Goal: Task Accomplishment & Management: Use online tool/utility

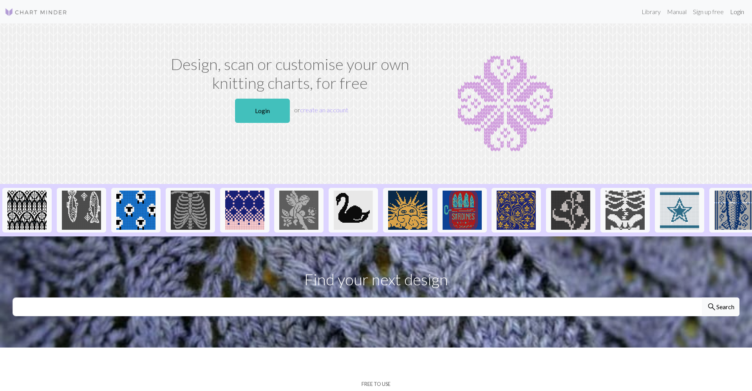
click at [737, 16] on link "Login" at bounding box center [737, 12] width 20 height 16
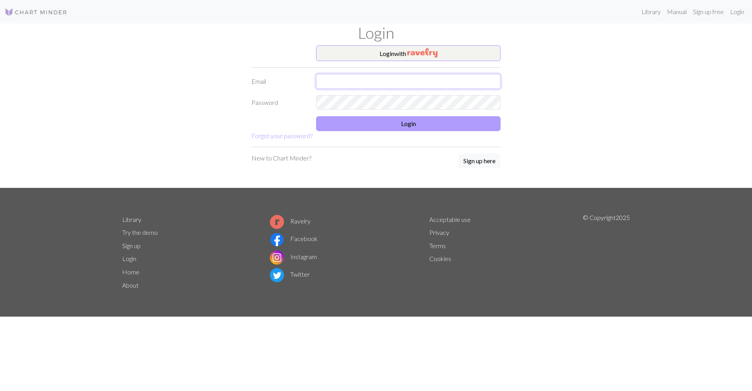
type input "[EMAIL_ADDRESS][DOMAIN_NAME]"
click at [381, 130] on button "Login" at bounding box center [408, 123] width 185 height 15
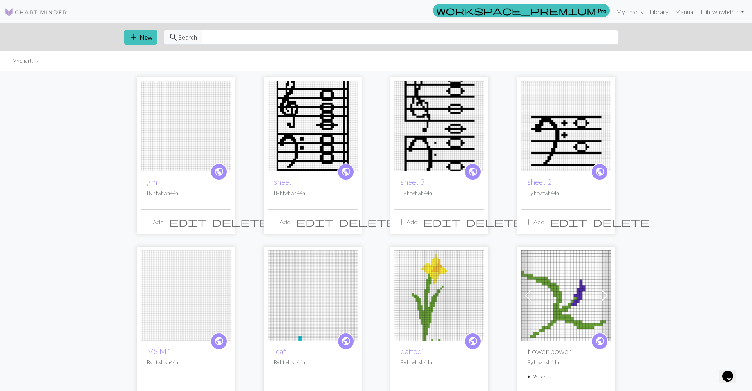
click at [217, 123] on img at bounding box center [186, 126] width 90 height 90
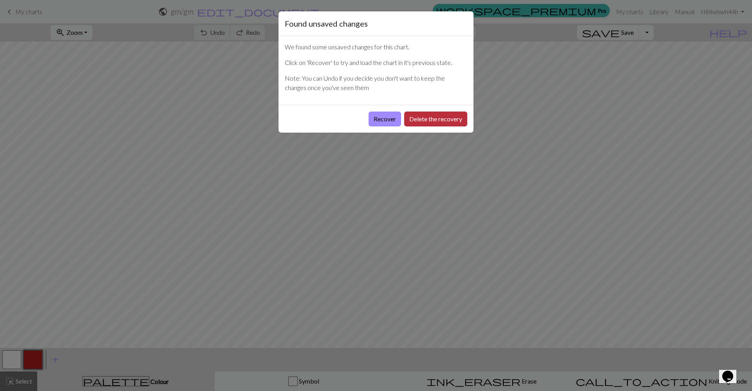
click at [431, 119] on button "Delete the recovery" at bounding box center [435, 119] width 63 height 15
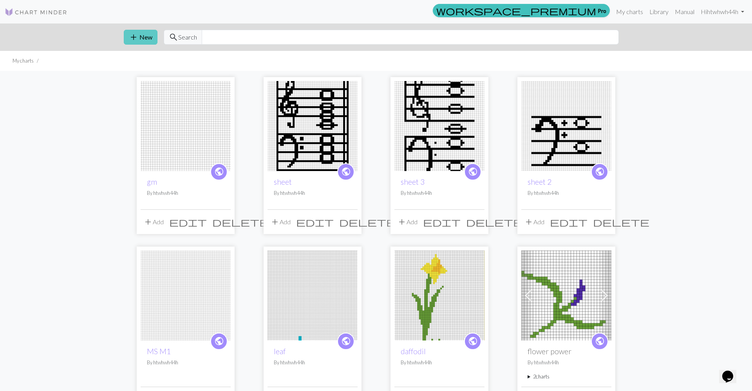
click at [143, 33] on button "add New" at bounding box center [141, 37] width 34 height 15
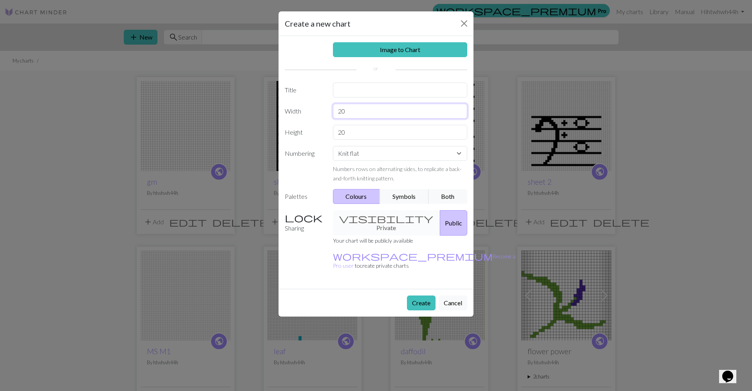
click at [373, 117] on input "20" at bounding box center [400, 111] width 135 height 15
type input "45"
click at [362, 138] on input "20" at bounding box center [400, 132] width 135 height 15
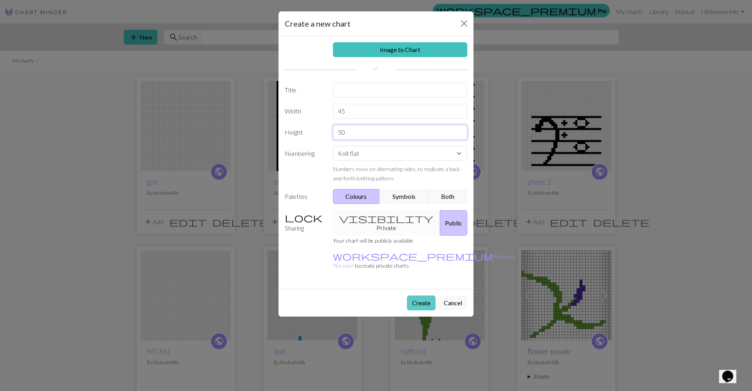
type input "50"
click at [430, 296] on button "Create" at bounding box center [421, 303] width 29 height 15
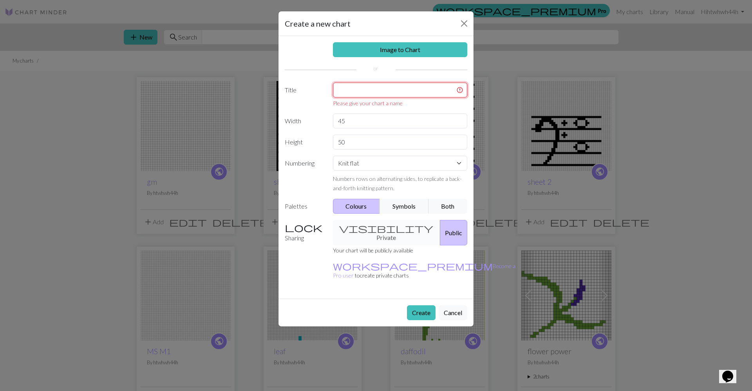
click at [368, 90] on input "text" at bounding box center [400, 90] width 135 height 15
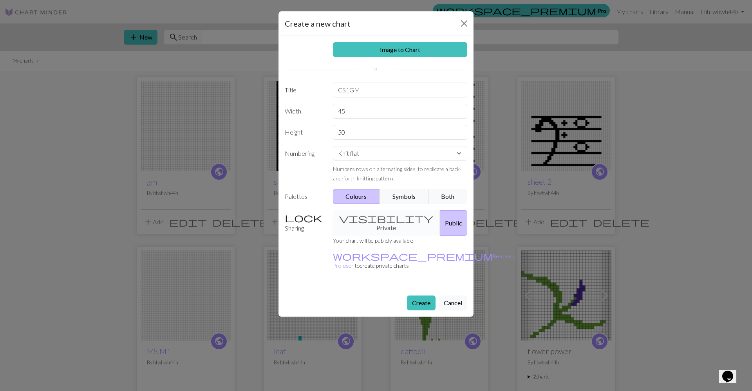
drag, startPoint x: 427, startPoint y: 284, endPoint x: 401, endPoint y: 92, distance: 193.8
click at [401, 92] on form "Create a new chart Image to Chart Title CS1GM Width 45 Height 50 Numbering Knit…" at bounding box center [376, 164] width 195 height 306
click at [401, 92] on input "CS1GM" at bounding box center [400, 90] width 135 height 15
type input "CS1GMP"
click at [424, 296] on button "Create" at bounding box center [421, 303] width 29 height 15
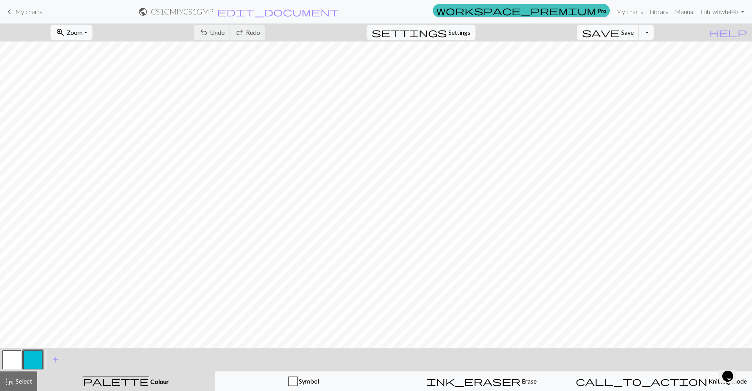
scroll to position [83, 0]
click at [14, 360] on button "button" at bounding box center [11, 360] width 19 height 19
click at [27, 360] on button "button" at bounding box center [33, 360] width 19 height 19
click at [29, 378] on span "Select" at bounding box center [23, 381] width 18 height 7
click at [90, 384] on div "palette Colour Colour" at bounding box center [126, 382] width 168 height 10
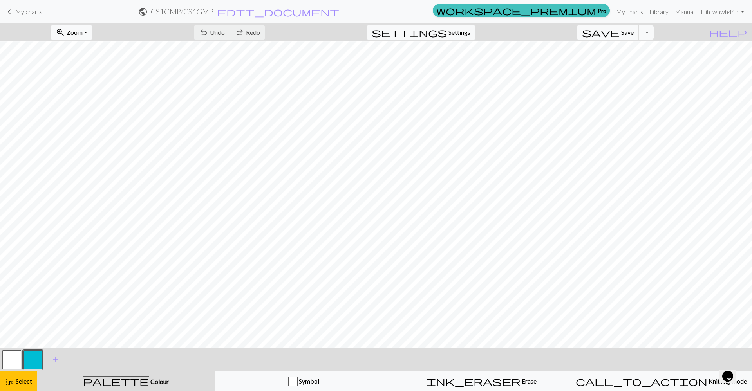
click at [32, 369] on button "button" at bounding box center [33, 360] width 19 height 19
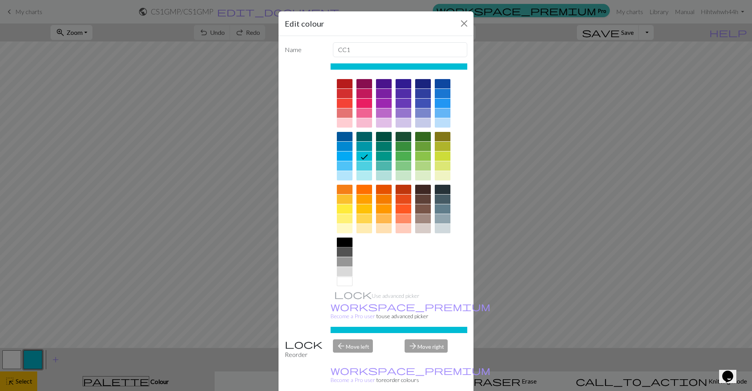
click at [348, 245] on div at bounding box center [345, 242] width 16 height 9
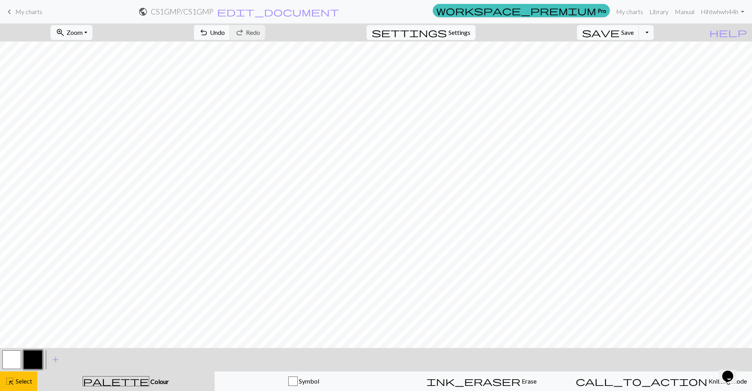
click at [42, 365] on button "button" at bounding box center [33, 360] width 19 height 19
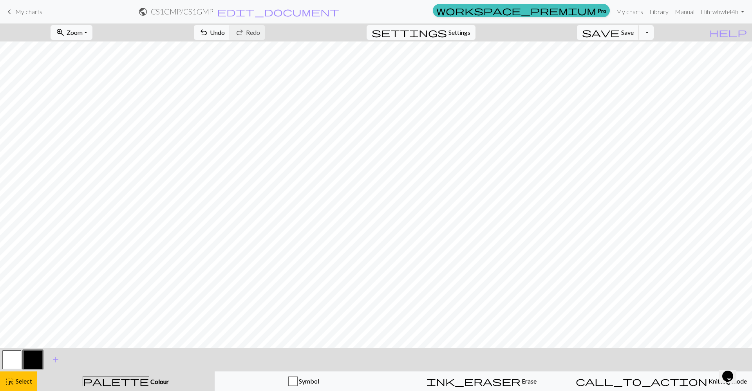
click at [79, 381] on div "palette Colour Colour" at bounding box center [126, 382] width 168 height 10
click at [25, 374] on button "highlight_alt Select Select" at bounding box center [18, 382] width 37 height 20
click at [35, 362] on button "button" at bounding box center [33, 360] width 19 height 19
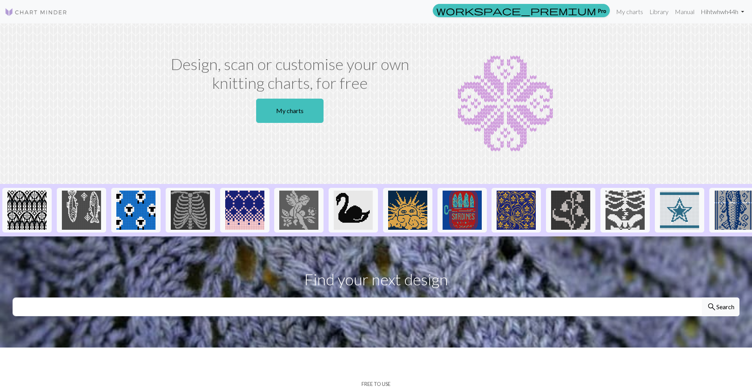
click at [742, 18] on link "Hi htwhwh44h" at bounding box center [723, 12] width 50 height 16
click at [288, 105] on link "My charts" at bounding box center [289, 111] width 67 height 24
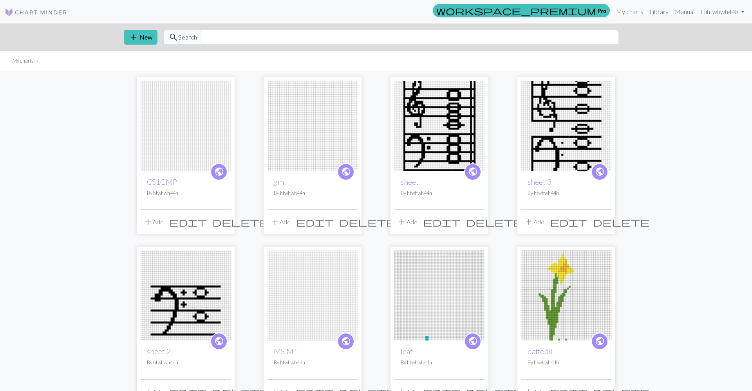
click at [153, 222] on button "add Add" at bounding box center [154, 222] width 26 height 15
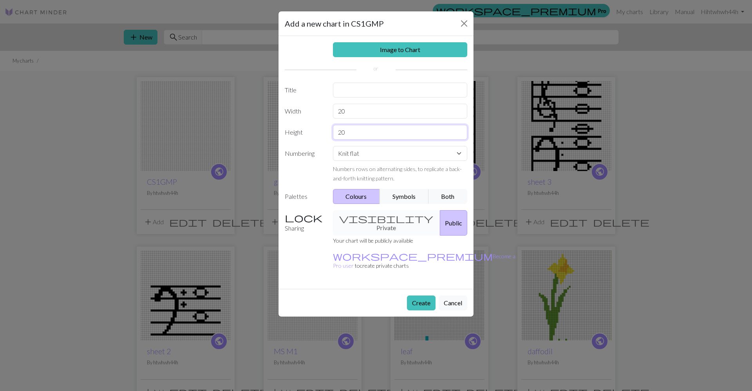
click at [362, 135] on input "20" at bounding box center [400, 132] width 135 height 15
click at [369, 110] on input "20" at bounding box center [400, 111] width 135 height 15
click at [354, 116] on input "45" at bounding box center [400, 111] width 135 height 15
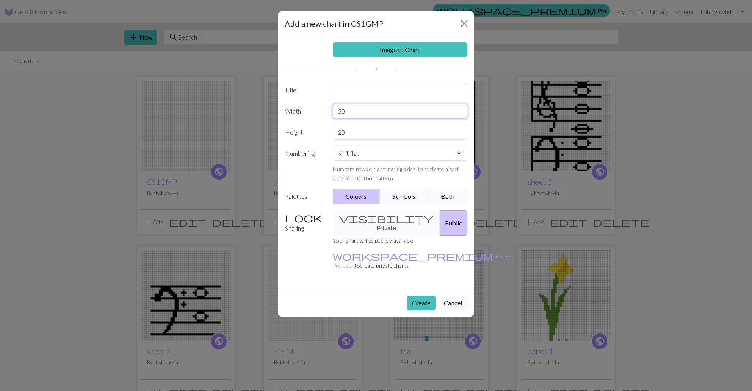
type input "50"
click at [354, 129] on input "20" at bounding box center [400, 132] width 135 height 15
type input "50"
click at [415, 296] on button "Create" at bounding box center [421, 303] width 29 height 15
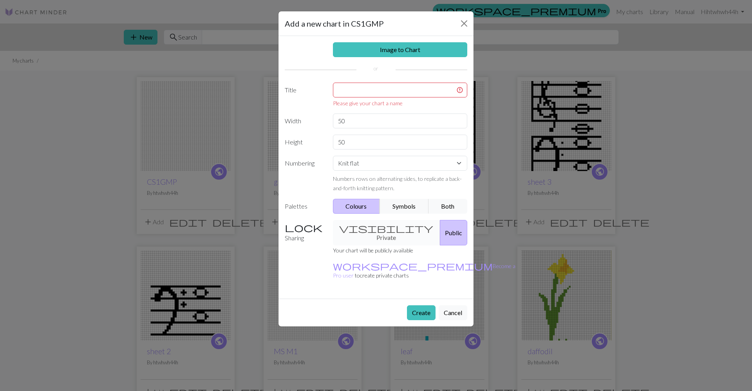
click at [406, 99] on div "Please give your chart a name" at bounding box center [400, 103] width 135 height 8
click at [406, 92] on input "text" at bounding box center [400, 90] width 135 height 15
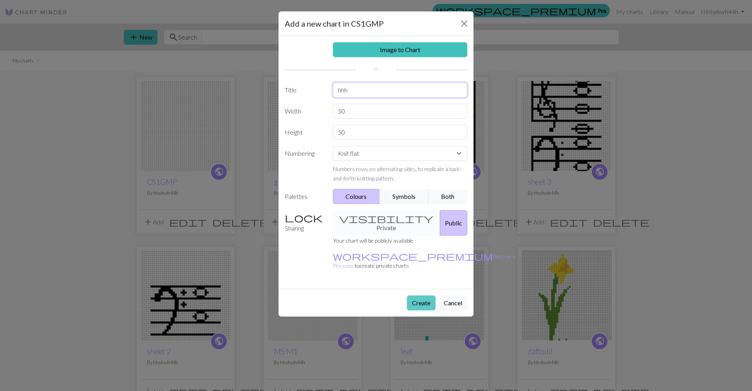
type input "hhh"
click at [426, 296] on button "Create" at bounding box center [421, 303] width 29 height 15
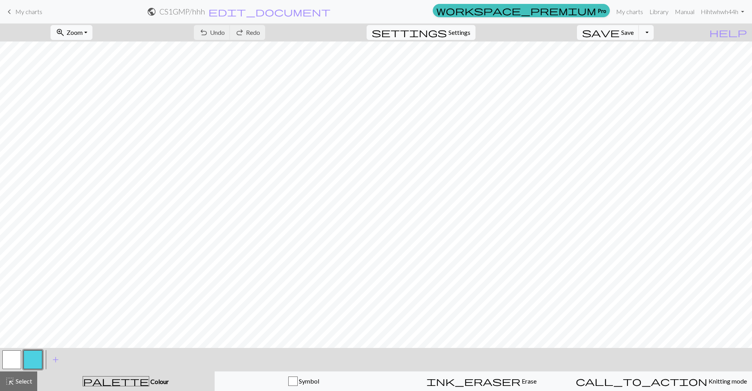
click at [42, 355] on div at bounding box center [32, 359] width 21 height 21
click at [34, 358] on button "button" at bounding box center [33, 360] width 19 height 19
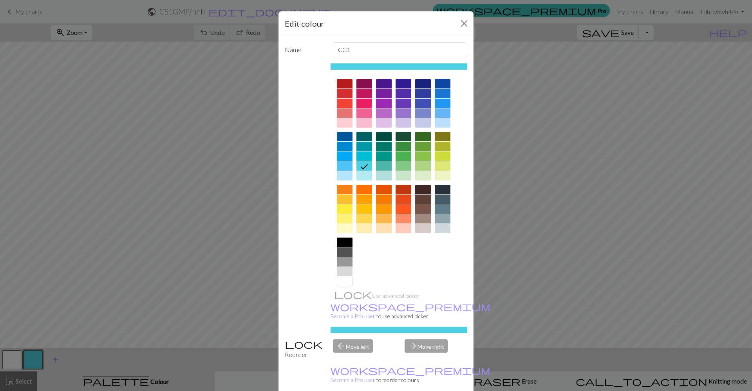
click at [345, 243] on div at bounding box center [345, 242] width 16 height 9
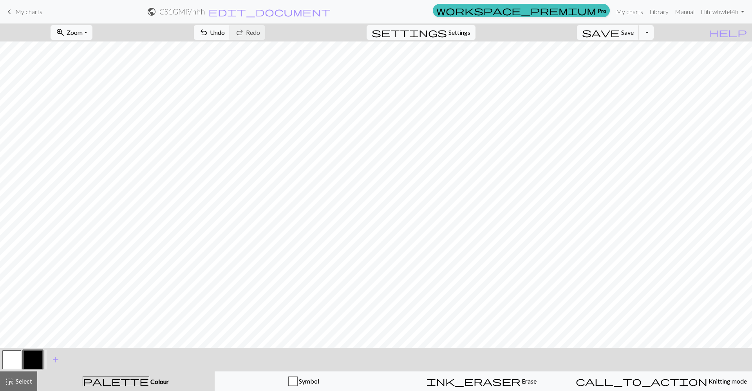
scroll to position [14, 0]
click at [634, 32] on span "Save" at bounding box center [627, 32] width 13 height 7
click at [11, 10] on div "Chart saved" at bounding box center [376, 15] width 752 height 31
click at [10, 11] on span "keyboard_arrow_left" at bounding box center [9, 11] width 9 height 11
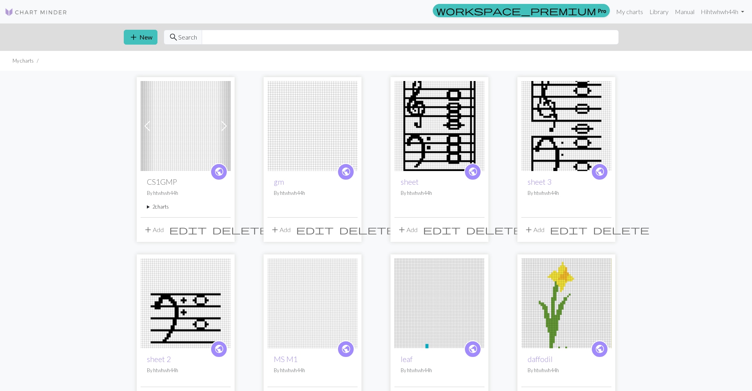
click at [148, 126] on span at bounding box center [147, 126] width 13 height 13
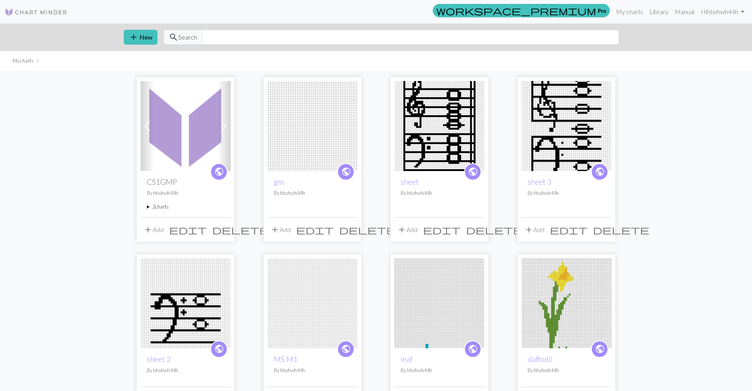
click at [228, 126] on span at bounding box center [224, 126] width 13 height 13
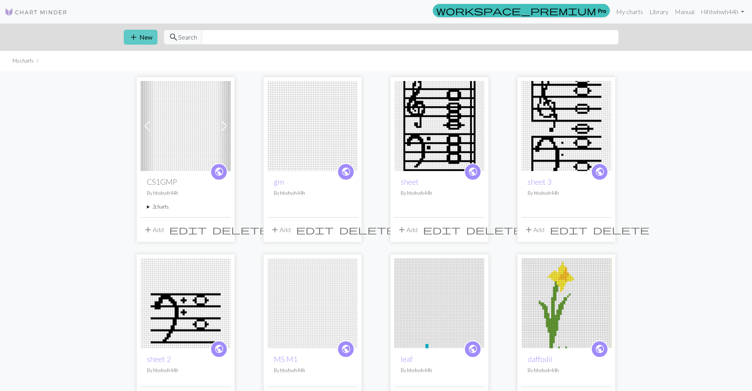
click at [138, 31] on button "add New" at bounding box center [141, 37] width 34 height 15
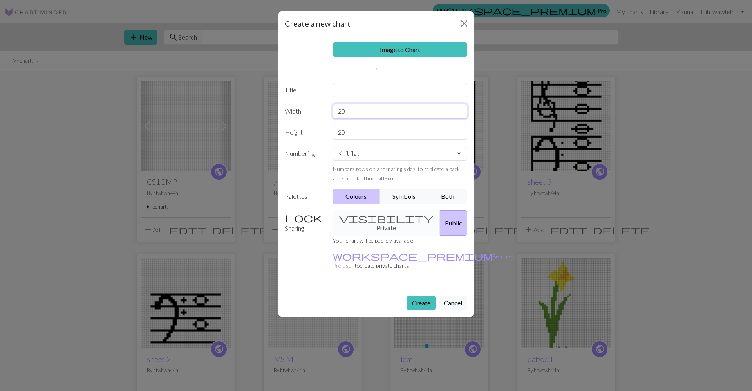
click at [348, 115] on input "20" at bounding box center [400, 111] width 135 height 15
type input "50"
click at [350, 127] on input "20" at bounding box center [400, 132] width 135 height 15
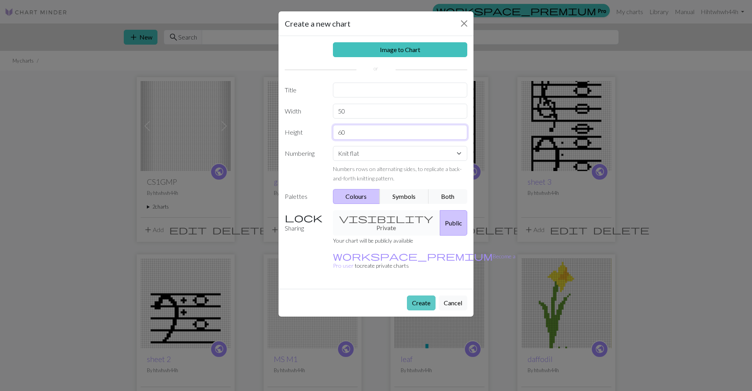
type input "60"
click at [412, 296] on button "Create" at bounding box center [421, 303] width 29 height 15
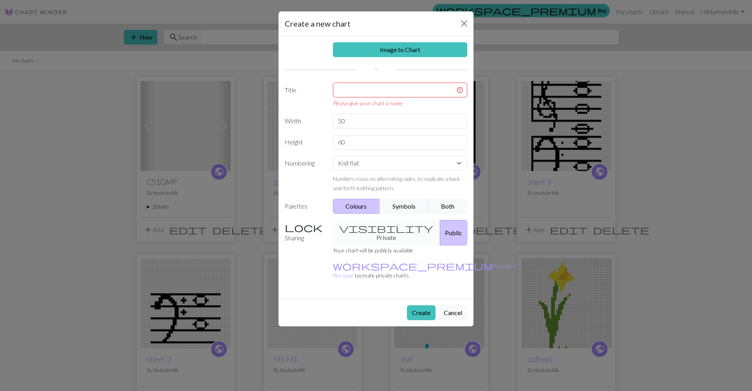
click at [372, 97] on div "Please give your chart a name" at bounding box center [400, 95] width 144 height 25
click at [372, 93] on input "text" at bounding box center [400, 90] width 135 height 15
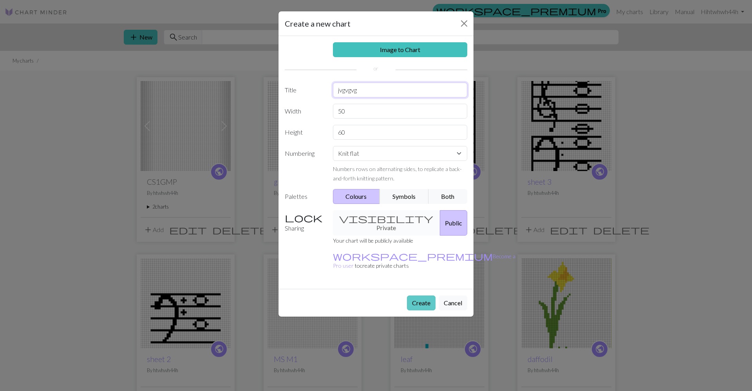
type input "jvgvgvg"
click at [415, 296] on button "Create" at bounding box center [421, 303] width 29 height 15
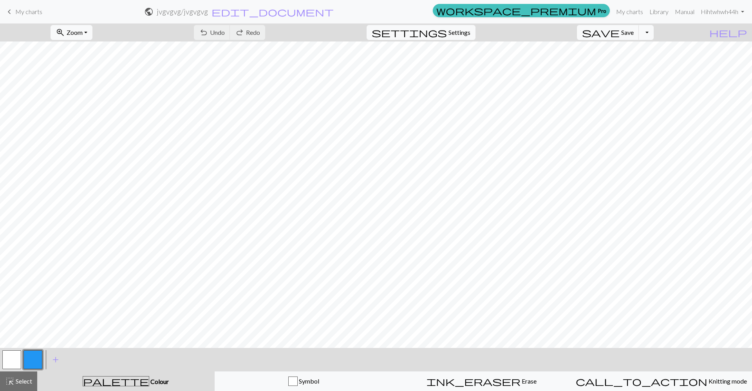
click at [33, 362] on button "button" at bounding box center [33, 360] width 19 height 19
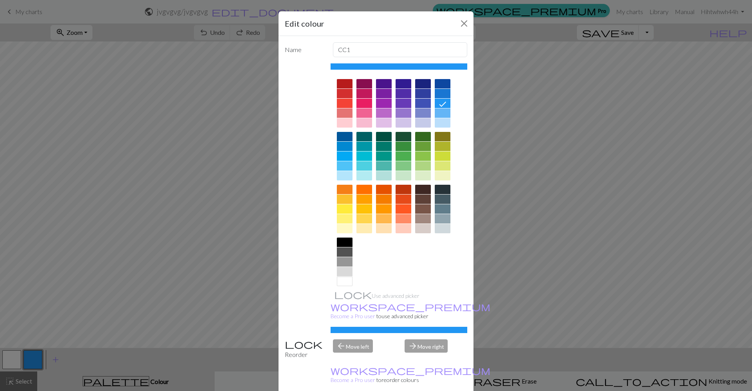
click at [347, 242] on div at bounding box center [345, 242] width 16 height 9
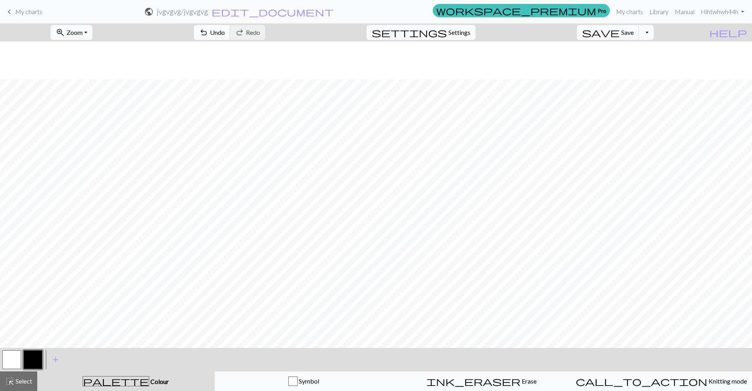
scroll to position [38, 0]
click at [15, 6] on link "keyboard_arrow_left My charts" at bounding box center [24, 11] width 38 height 13
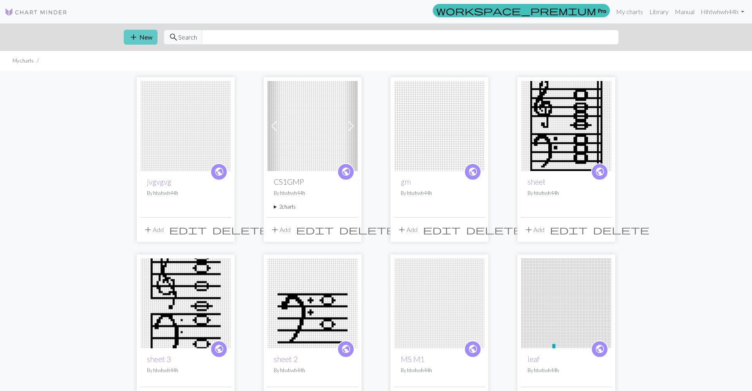
click at [147, 35] on button "add New" at bounding box center [141, 37] width 34 height 15
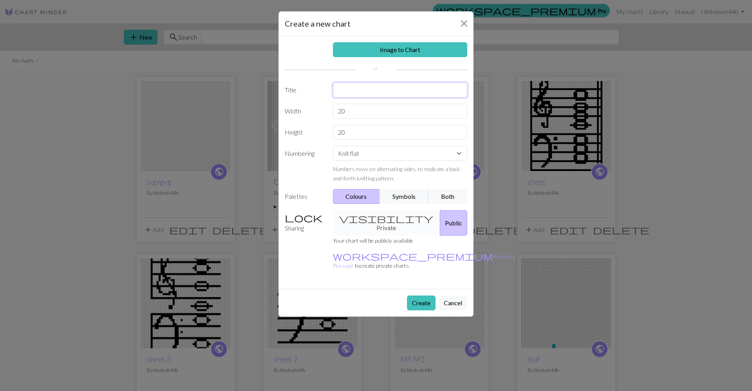
click at [362, 92] on input "text" at bounding box center [400, 90] width 135 height 15
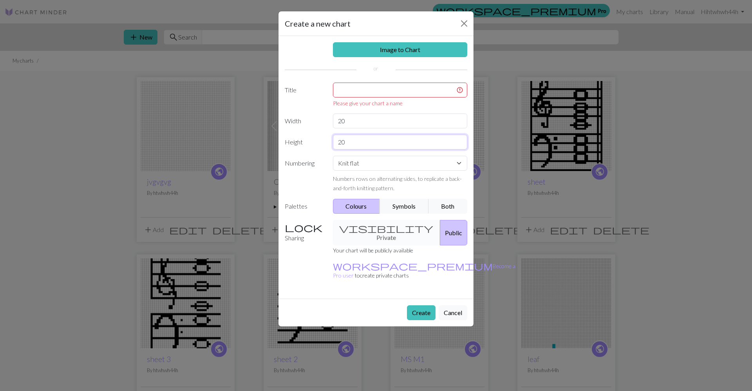
click at [355, 130] on div "Image to Chart Title Please give your chart a name Width 20 Height 20 Numbering…" at bounding box center [376, 167] width 195 height 263
click at [355, 139] on input "20" at bounding box center [400, 142] width 135 height 15
click at [355, 128] on div "Image to Chart Title Please give your chart a name Width 20 Height 20 Numbering…" at bounding box center [376, 167] width 195 height 263
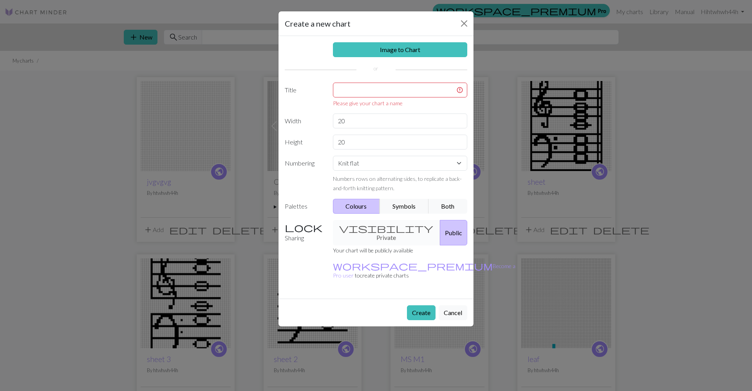
click at [355, 128] on div "Image to Chart Title Please give your chart a name Width 20 Height 20 Numbering…" at bounding box center [376, 167] width 195 height 263
click at [355, 127] on input "20" at bounding box center [400, 121] width 135 height 15
click at [355, 124] on input "20" at bounding box center [400, 121] width 135 height 15
type input "50"
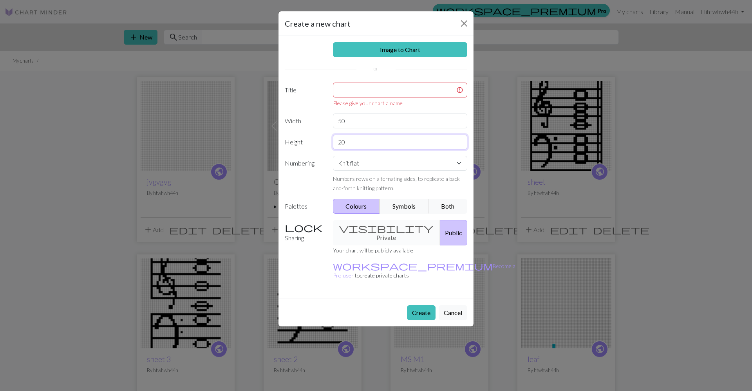
click at [346, 135] on input "20" at bounding box center [400, 142] width 135 height 15
type input "85"
click at [418, 306] on button "Create" at bounding box center [421, 313] width 29 height 15
click at [366, 88] on input "text" at bounding box center [400, 90] width 135 height 15
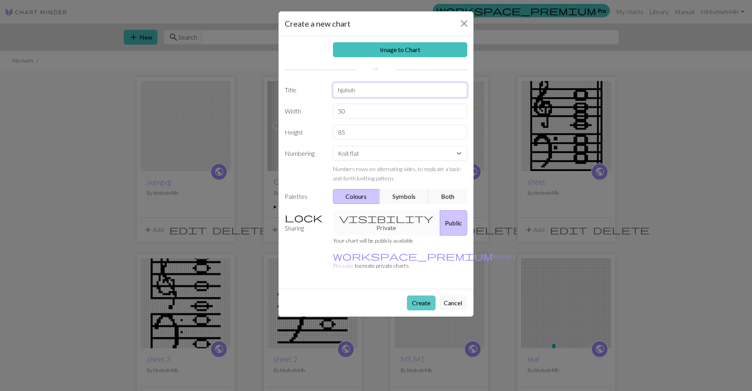
type input "hjuhuh"
click at [421, 296] on button "Create" at bounding box center [421, 303] width 29 height 15
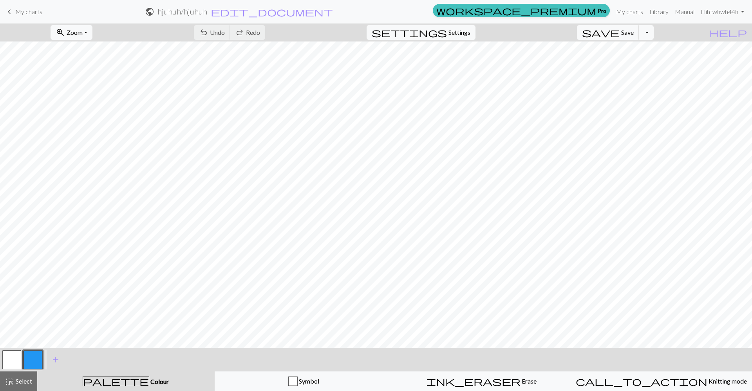
click at [36, 356] on button "button" at bounding box center [33, 360] width 19 height 19
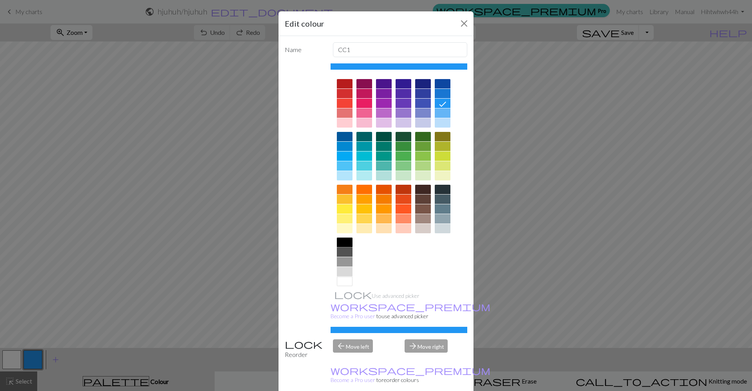
click at [347, 243] on div at bounding box center [345, 242] width 16 height 9
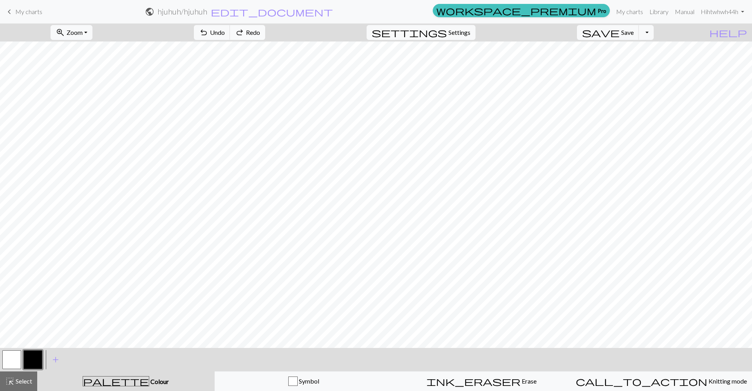
click at [260, 30] on span "Redo" at bounding box center [253, 32] width 14 height 7
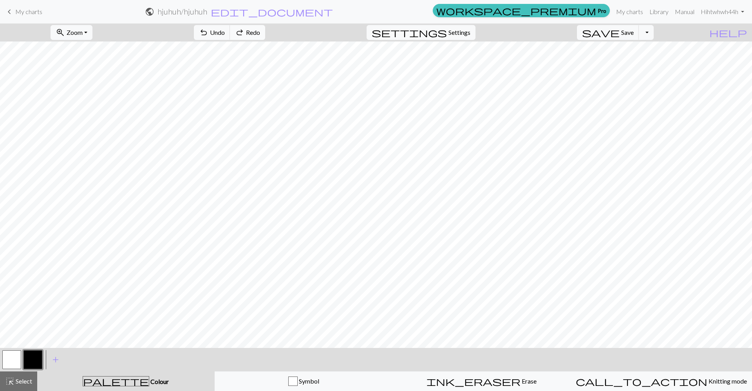
click at [271, 30] on div "undo Undo Undo redo Redo Redo" at bounding box center [229, 33] width 83 height 18
click at [446, 375] on button "ink_eraser Erase Erase" at bounding box center [482, 382] width 178 height 20
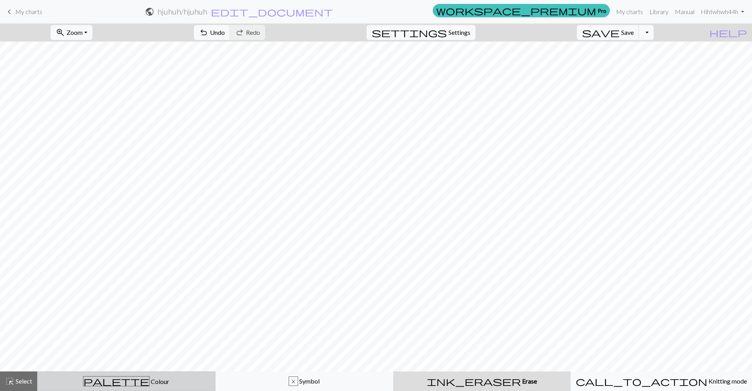
click at [121, 387] on button "palette Colour Colour" at bounding box center [126, 382] width 178 height 20
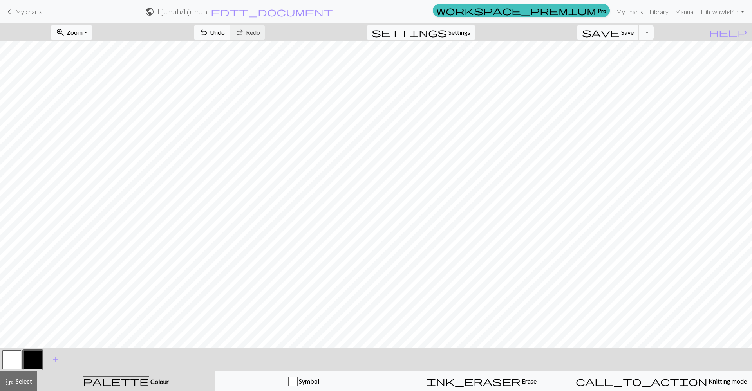
click at [161, 383] on div "palette Colour Colour" at bounding box center [126, 382] width 168 height 10
click at [28, 365] on button "button" at bounding box center [33, 360] width 19 height 19
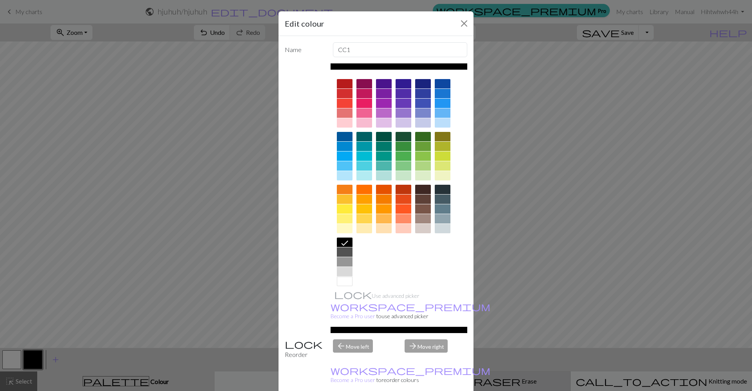
drag, startPoint x: 424, startPoint y: 386, endPoint x: 421, endPoint y: 377, distance: 9.3
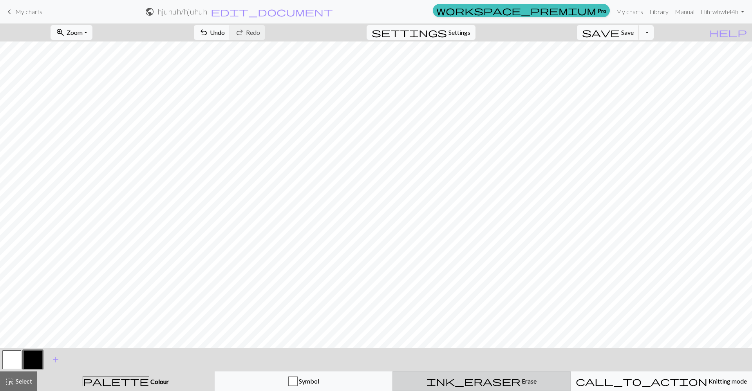
click at [460, 375] on button "ink_eraser Erase Erase" at bounding box center [482, 382] width 178 height 20
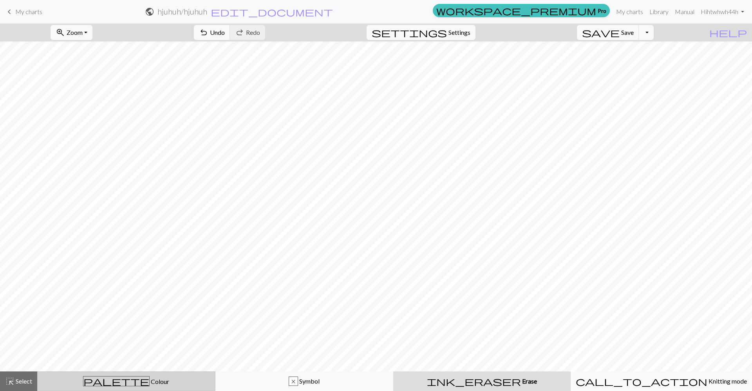
click at [150, 378] on div "palette Colour Colour" at bounding box center [126, 382] width 168 height 10
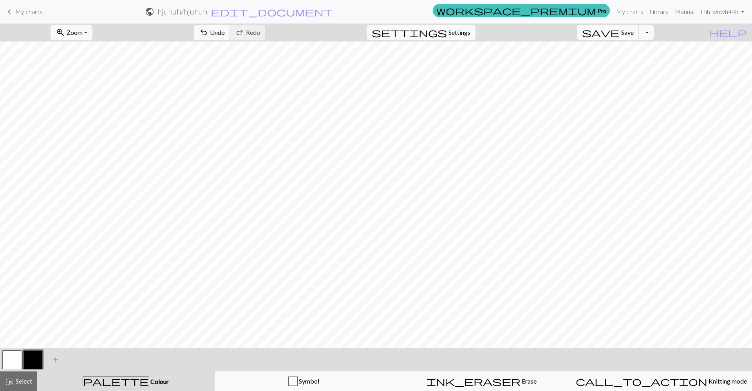
click at [149, 380] on span "Colour" at bounding box center [159, 381] width 20 height 7
click at [113, 381] on span "palette" at bounding box center [116, 381] width 66 height 11
click at [27, 360] on button "button" at bounding box center [33, 360] width 19 height 19
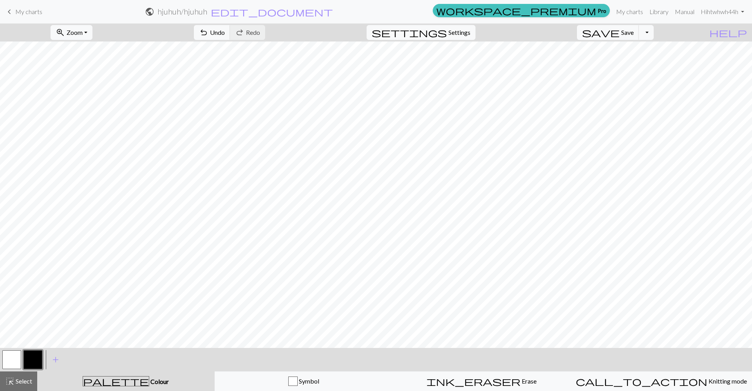
click at [34, 14] on span "My charts" at bounding box center [28, 11] width 27 height 7
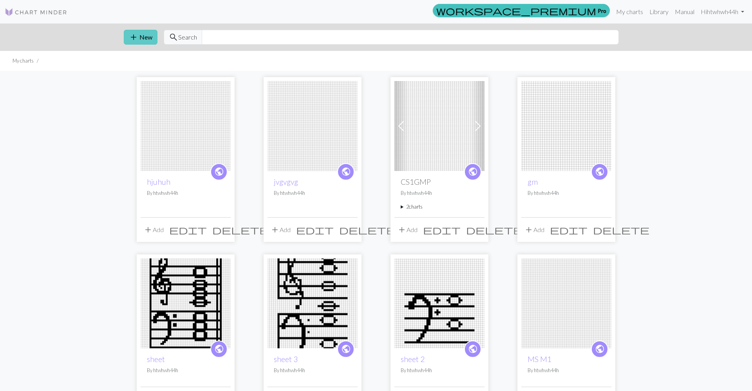
click at [150, 40] on button "add New" at bounding box center [141, 37] width 34 height 15
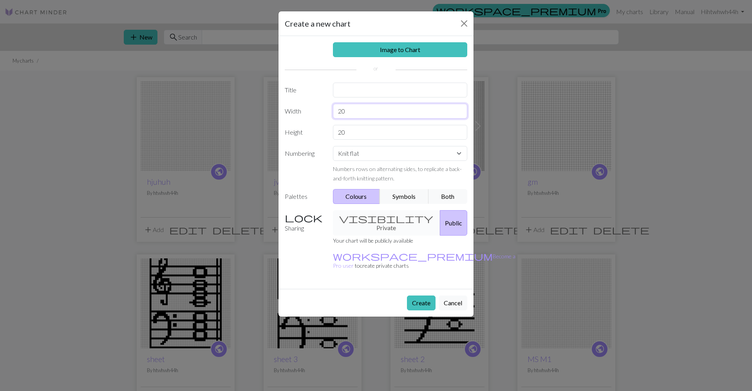
click at [368, 110] on input "20" at bounding box center [400, 111] width 135 height 15
type input "50"
click at [368, 134] on input "20" at bounding box center [400, 132] width 135 height 15
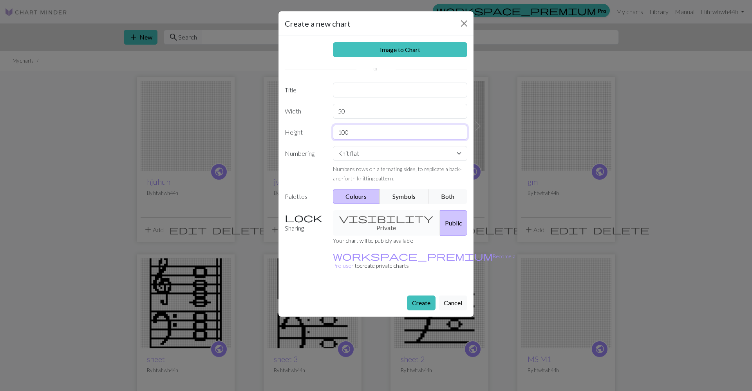
type input "100"
click at [362, 100] on div "Image to Chart Title Width 50 Height 100 Numbering Knit flat Knit in the round …" at bounding box center [376, 162] width 195 height 253
click at [373, 88] on input "text" at bounding box center [400, 90] width 135 height 15
type input "jj"
click at [424, 296] on button "Create" at bounding box center [421, 303] width 29 height 15
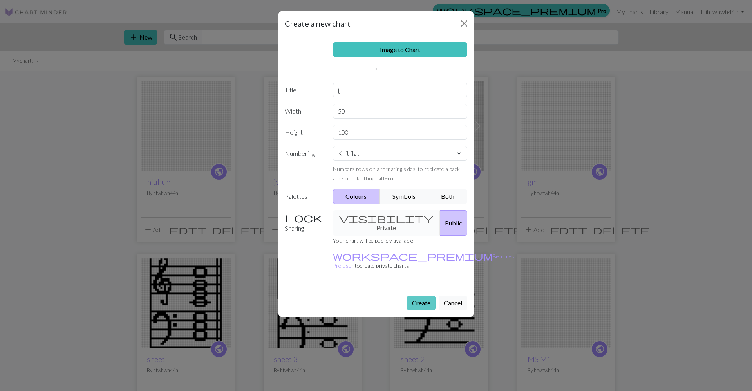
click at [423, 296] on button "Create" at bounding box center [421, 303] width 29 height 15
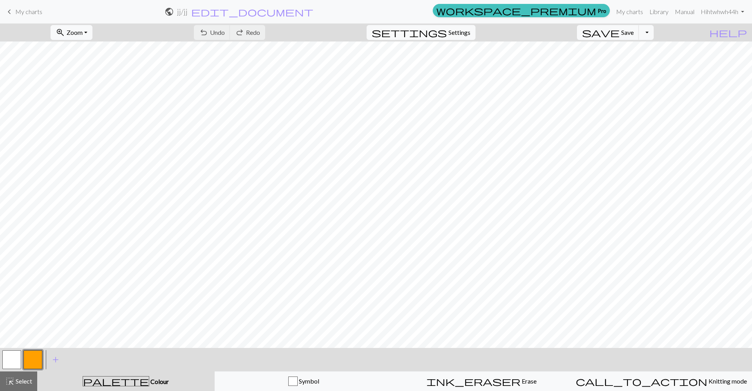
click at [41, 353] on button "button" at bounding box center [33, 360] width 19 height 19
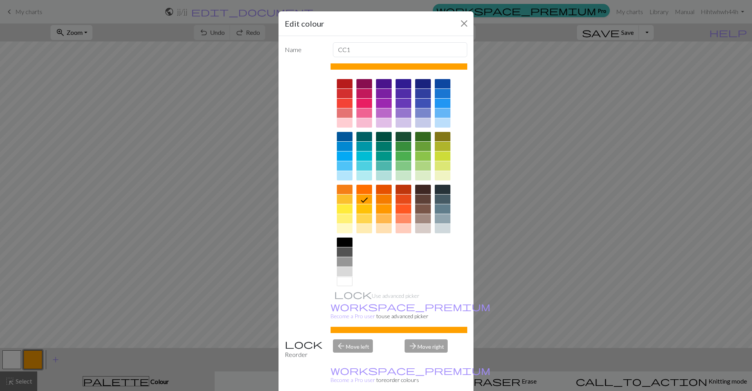
click at [350, 244] on div at bounding box center [345, 242] width 16 height 9
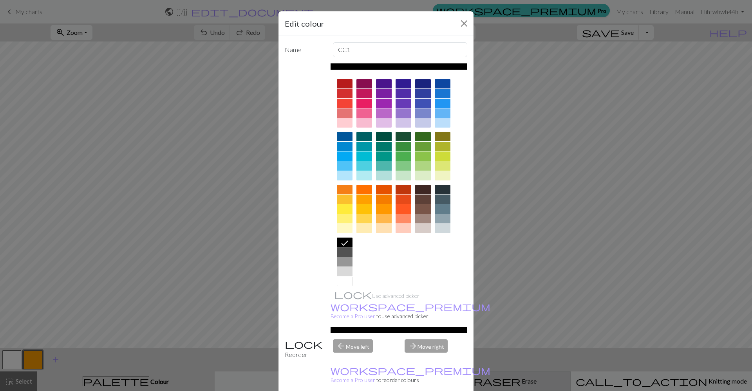
drag, startPoint x: 423, startPoint y: 380, endPoint x: 423, endPoint y: 374, distance: 6.3
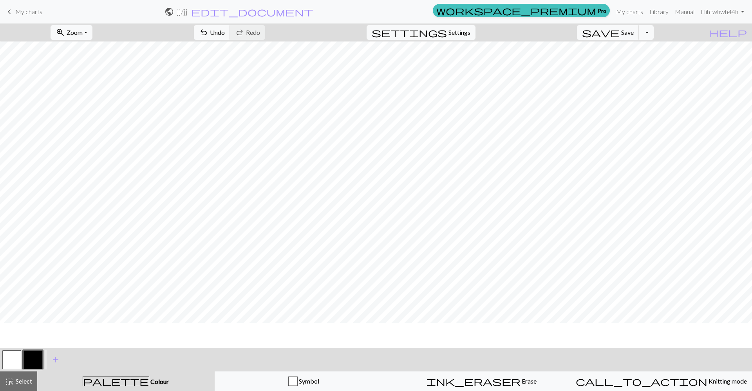
scroll to position [3, 0]
click at [288, 382] on div "Symbol" at bounding box center [304, 381] width 168 height 9
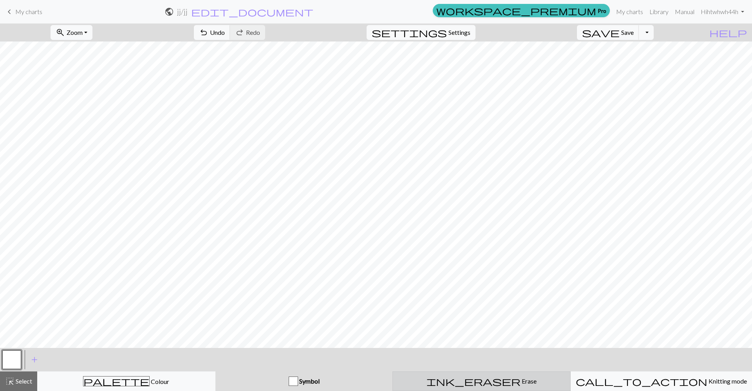
click at [463, 379] on div "ink_eraser Erase Erase" at bounding box center [482, 381] width 168 height 9
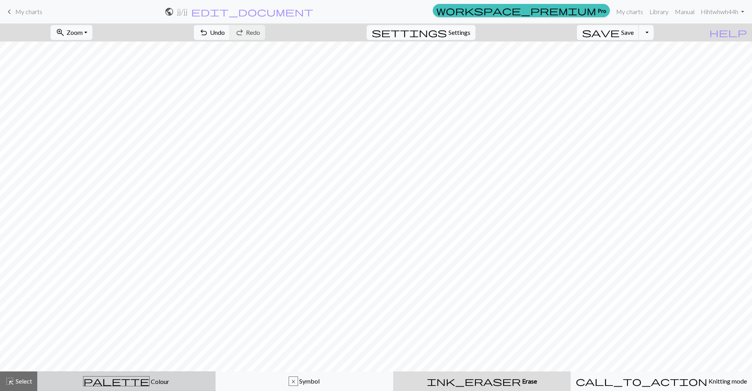
click at [138, 375] on button "palette Colour Colour" at bounding box center [126, 382] width 178 height 20
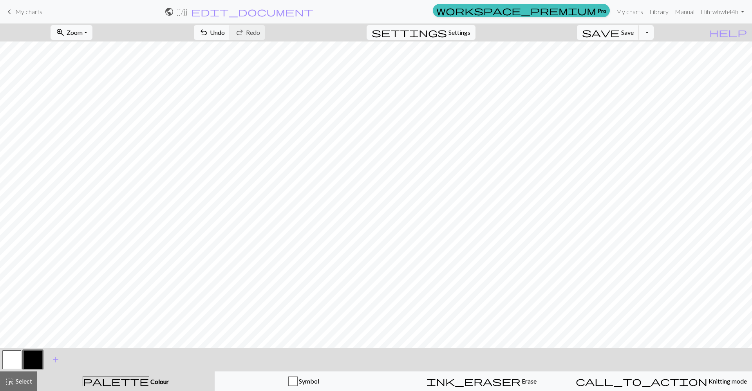
click at [138, 375] on button "palette Colour Colour" at bounding box center [125, 382] width 177 height 20
click at [23, 359] on div at bounding box center [32, 359] width 21 height 21
click at [35, 359] on button "button" at bounding box center [33, 360] width 19 height 19
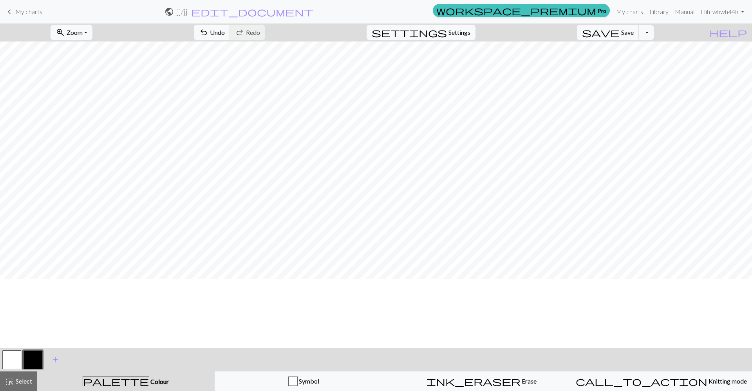
scroll to position [0, 0]
click at [620, 29] on span "save" at bounding box center [601, 32] width 38 height 11
click at [258, 34] on div "undo Undo Undo redo Redo Redo" at bounding box center [229, 33] width 83 height 18
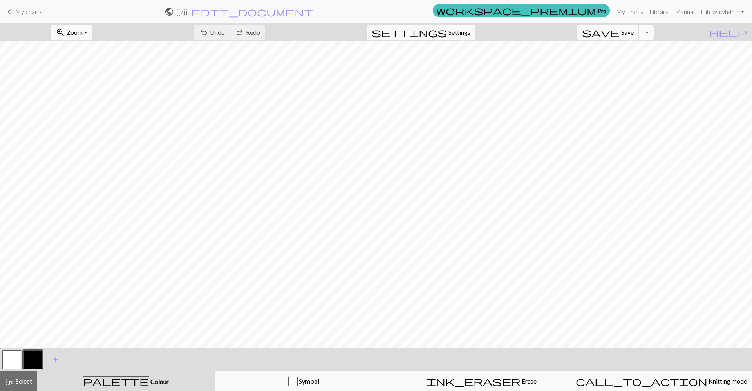
click at [258, 34] on div "undo Undo Undo redo Redo Redo" at bounding box center [229, 33] width 83 height 18
click at [271, 34] on div "undo Undo Undo redo Redo Redo" at bounding box center [229, 33] width 83 height 18
